Goal: Information Seeking & Learning: Learn about a topic

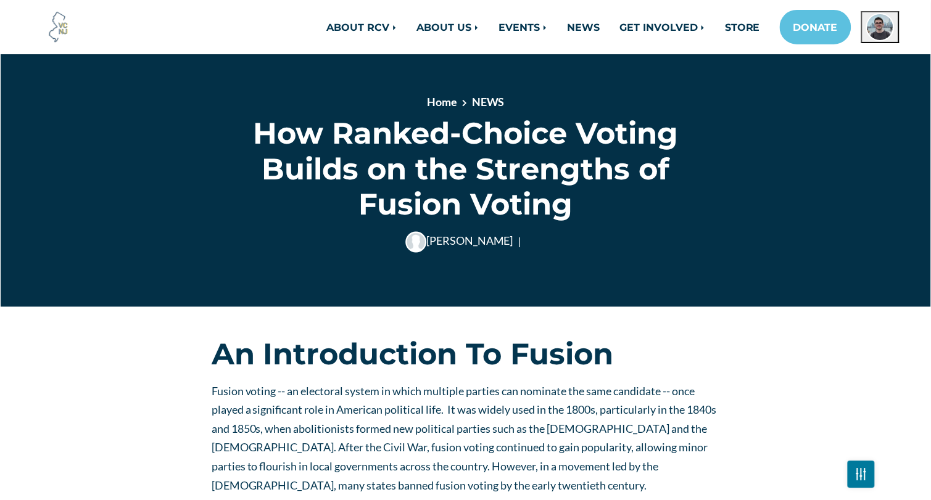
scroll to position [232, 0]
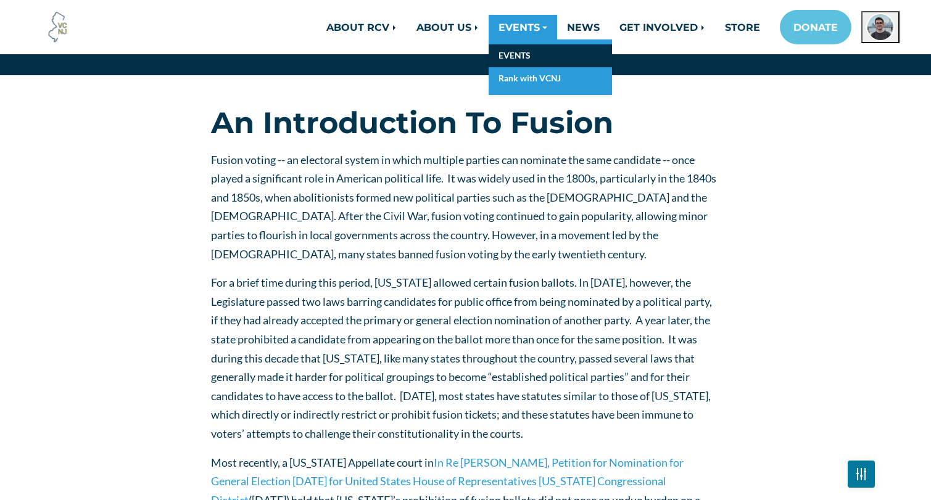
click at [517, 54] on link "EVENTS" at bounding box center [549, 55] width 123 height 23
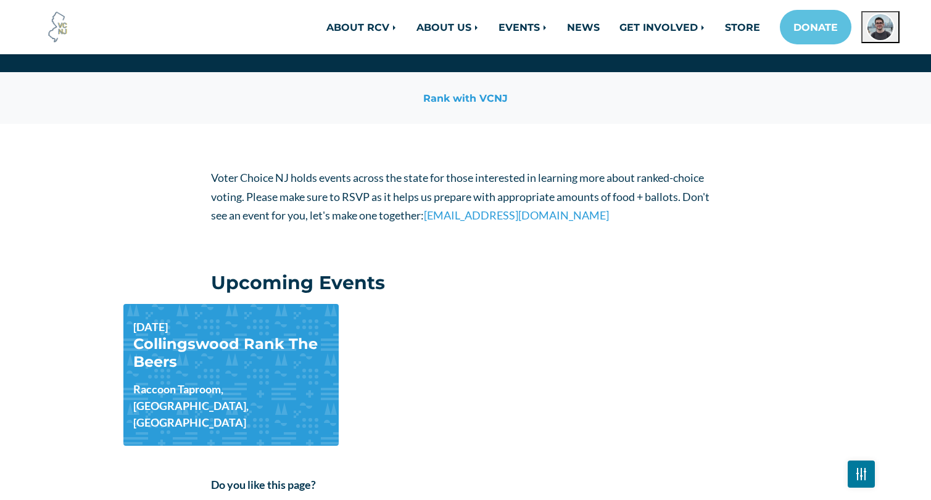
scroll to position [195, 0]
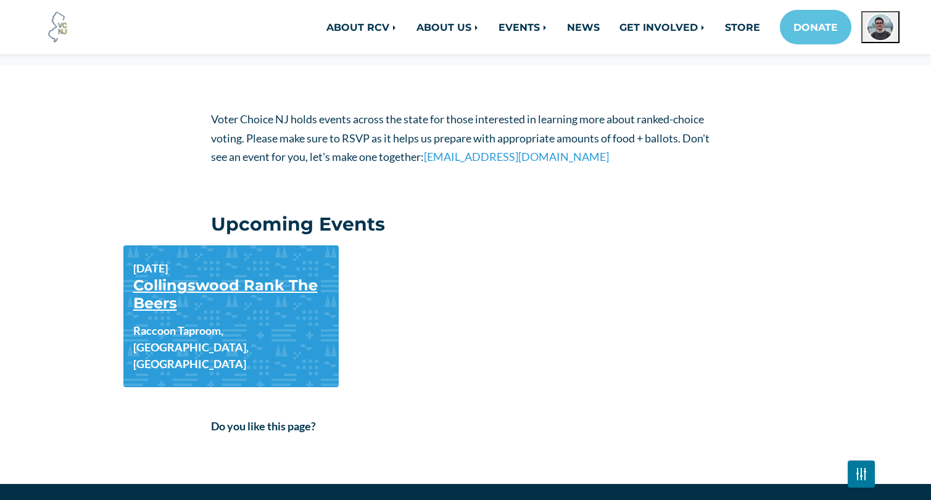
click at [205, 287] on link "Collingswood Rank The Beers" at bounding box center [225, 294] width 184 height 36
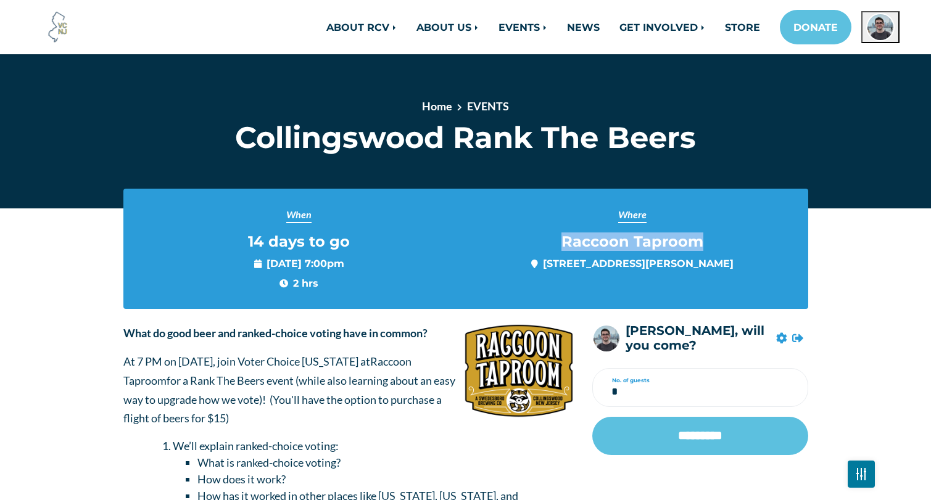
drag, startPoint x: 553, startPoint y: 237, endPoint x: 721, endPoint y: 240, distance: 168.4
click at [721, 240] on div "Where Raccoon Taproom 1 Powell Ln, Collingswood, NJ 08108, United States" at bounding box center [632, 239] width 314 height 64
copy div "Raccoon Taproom"
click at [553, 244] on div "Where Raccoon Taproom 1 Powell Ln, Collingswood, NJ 08108, United States" at bounding box center [632, 239] width 314 height 64
drag, startPoint x: 549, startPoint y: 239, endPoint x: 712, endPoint y: 238, distance: 162.2
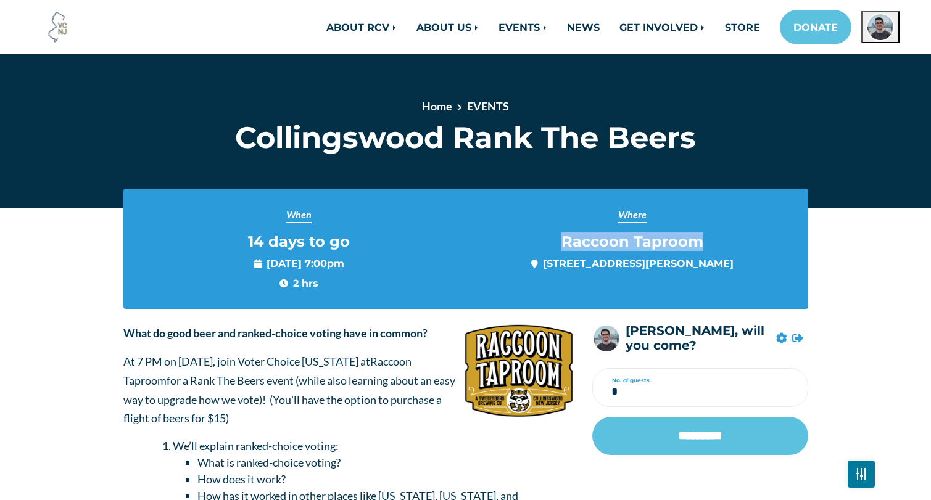
click at [712, 238] on div "Where Raccoon Taproom 1 Powell Ln, Collingswood, NJ 08108, United States" at bounding box center [632, 239] width 314 height 64
copy span "Raccoon Taproom"
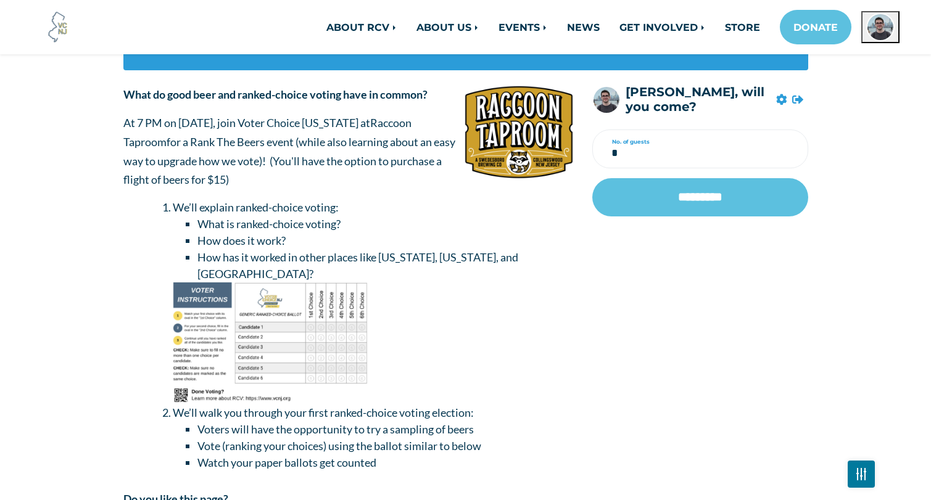
scroll to position [240, 0]
